Goal: Task Accomplishment & Management: Manage account settings

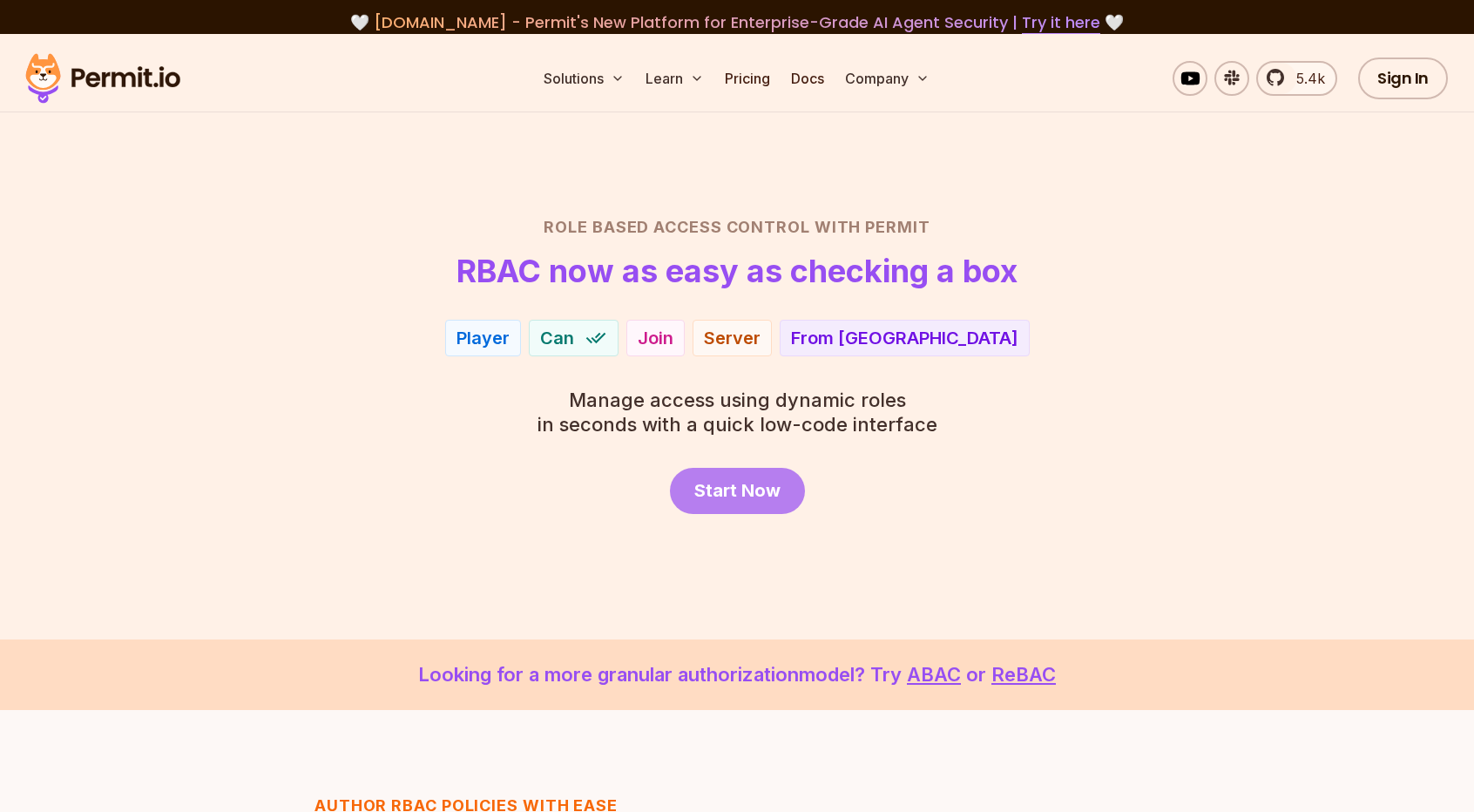
click at [739, 498] on span "Start Now" at bounding box center [738, 490] width 86 height 25
